Goal: Task Accomplishment & Management: Complete application form

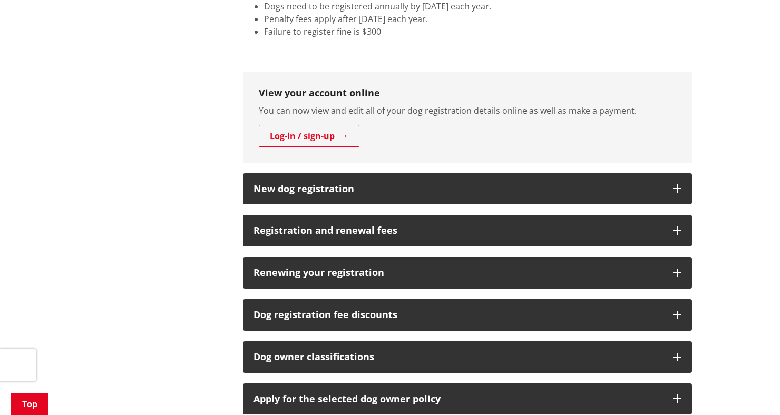
scroll to position [500, 0]
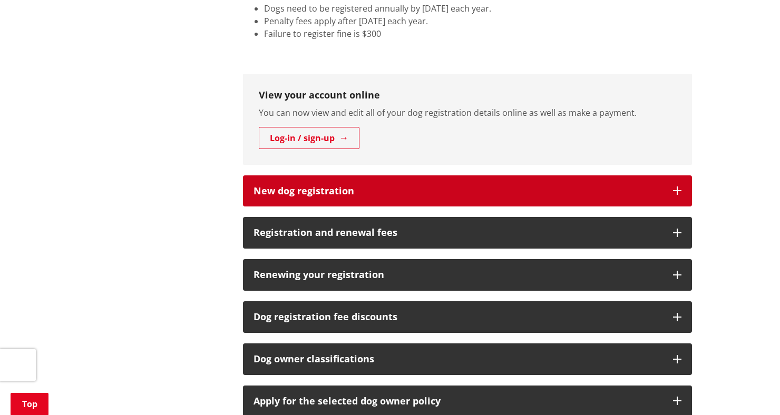
click at [626, 192] on h3 "New dog registration" at bounding box center [458, 191] width 409 height 11
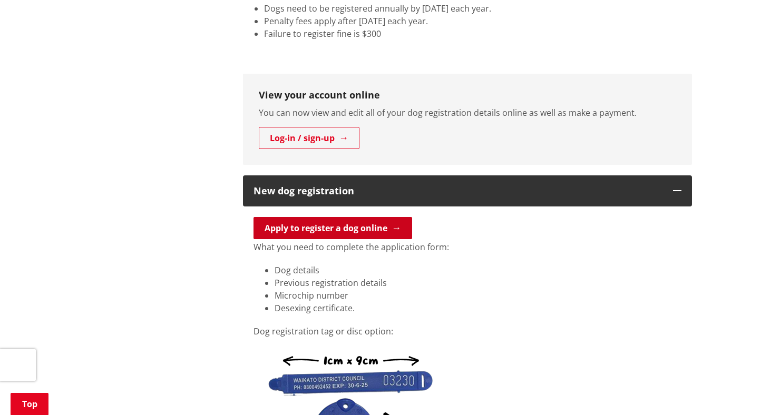
click at [365, 224] on link "Apply to register a dog online" at bounding box center [333, 228] width 159 height 22
click at [377, 225] on link "Apply to register a dog online" at bounding box center [333, 228] width 159 height 22
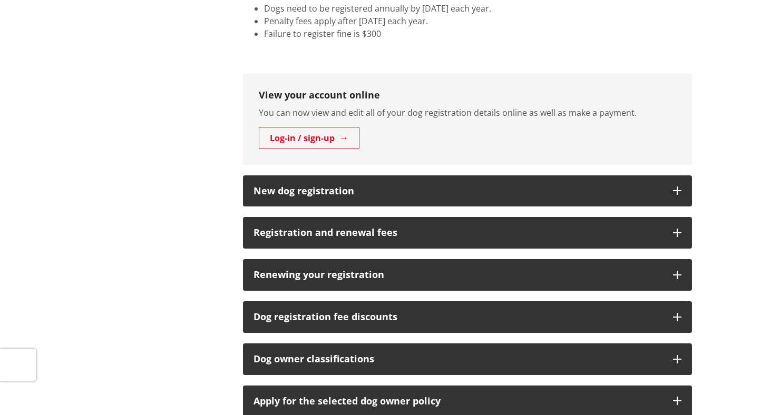
scroll to position [500, 0]
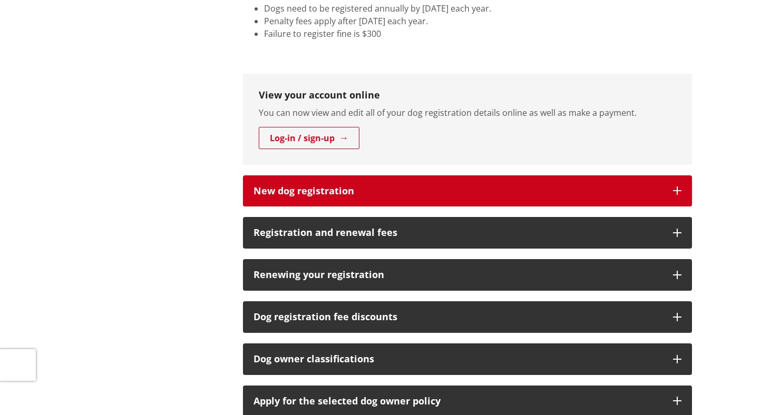
click at [598, 197] on button "New dog registration" at bounding box center [467, 192] width 449 height 32
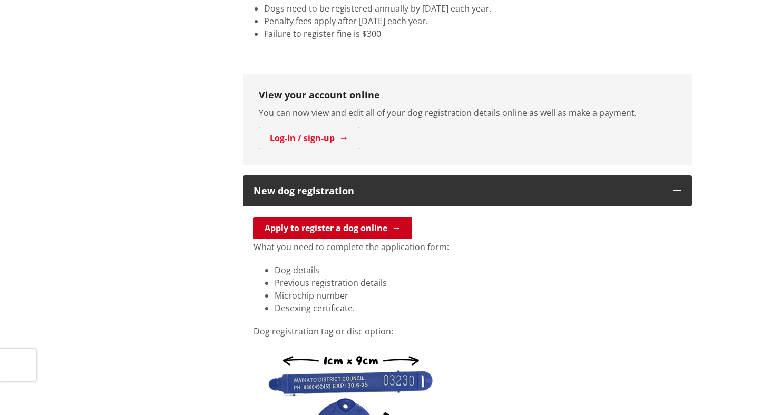
click at [377, 229] on link "Apply to register a dog online" at bounding box center [333, 228] width 159 height 22
